Goal: Find specific page/section: Find specific page/section

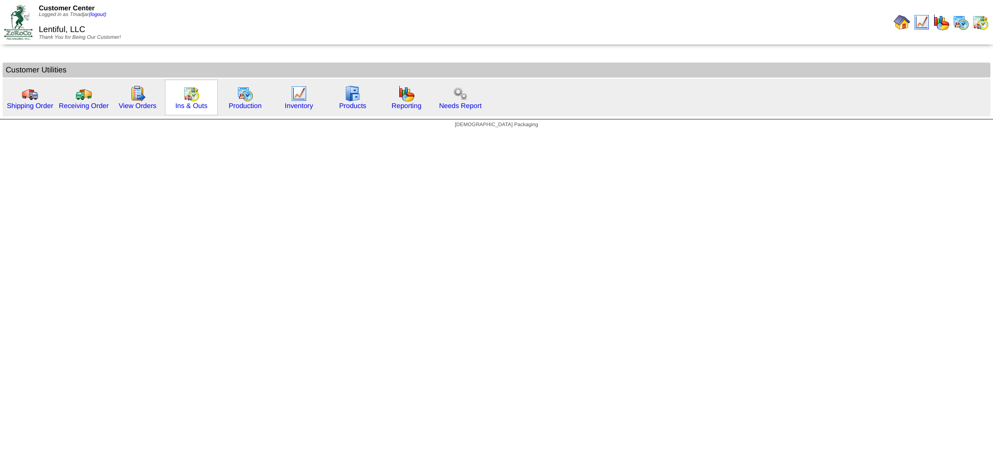
click at [195, 98] on img at bounding box center [191, 93] width 17 height 17
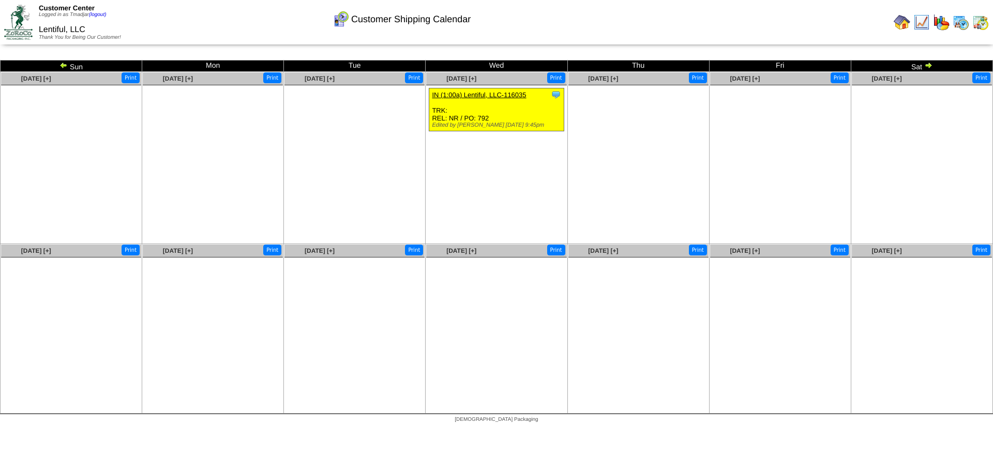
click at [959, 19] on img at bounding box center [961, 22] width 17 height 17
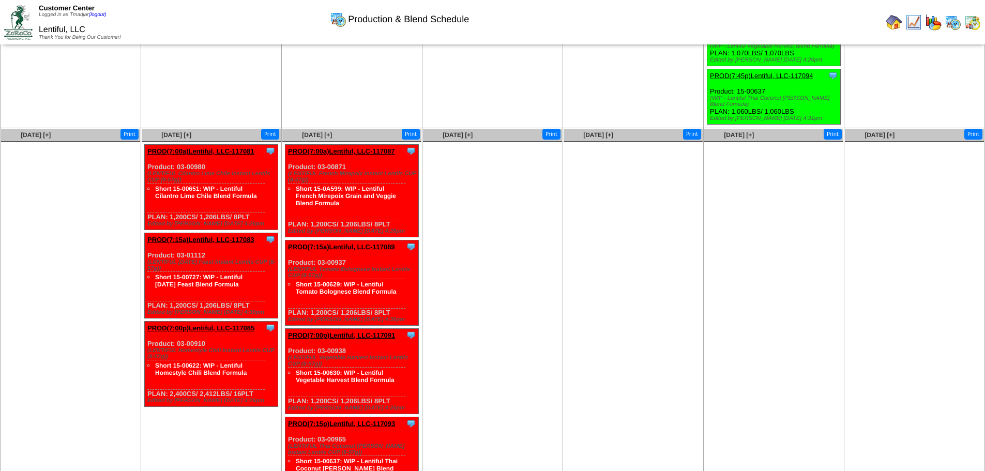
scroll to position [382, 0]
